Goal: Information Seeking & Learning: Learn about a topic

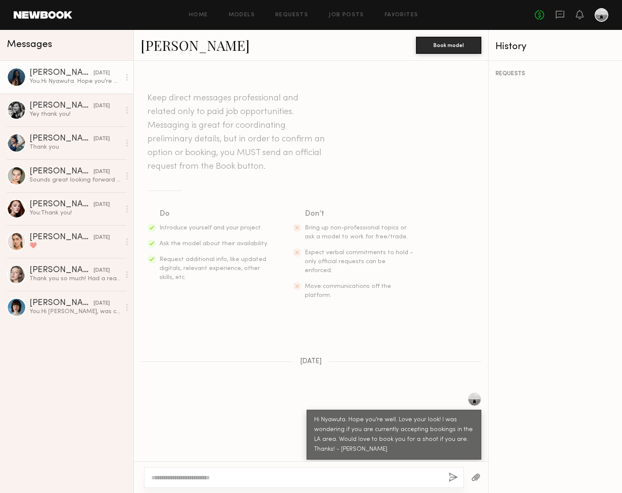
click at [542, 225] on div "REQUESTS" at bounding box center [554, 277] width 133 height 432
click at [35, 19] on header "Home Models Requests Job Posts Favorites Sign Out No fees up to $5,000" at bounding box center [311, 15] width 622 height 30
click at [205, 13] on link "Home" at bounding box center [198, 15] width 19 height 6
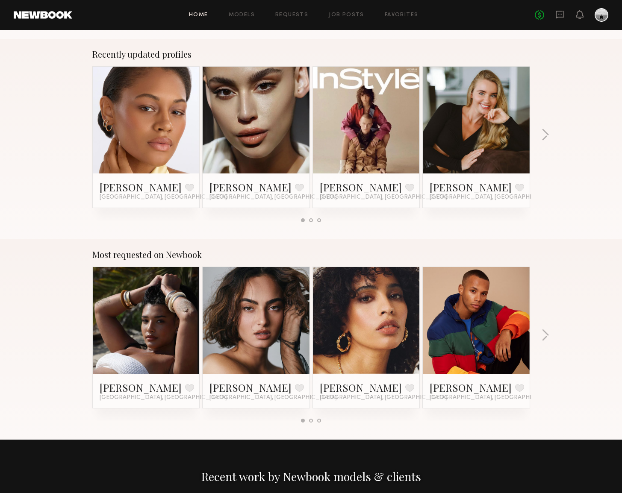
scroll to position [598, 0]
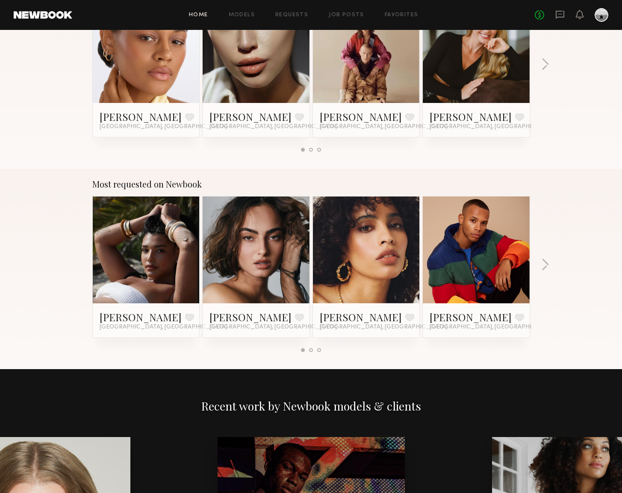
click at [242, 266] on link at bounding box center [256, 250] width 52 height 107
click at [156, 269] on link at bounding box center [146, 250] width 52 height 107
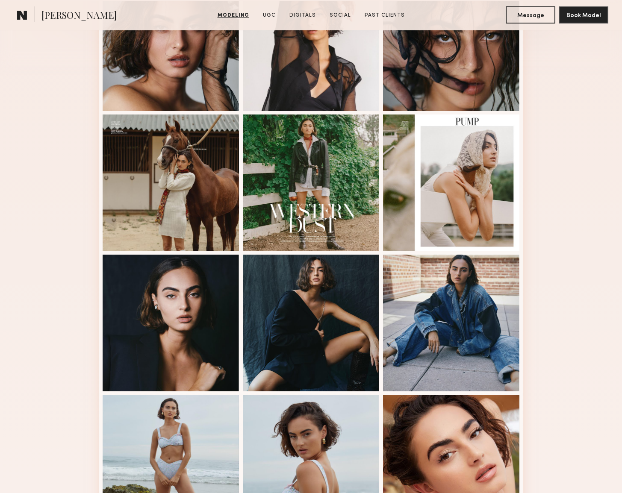
scroll to position [428, 0]
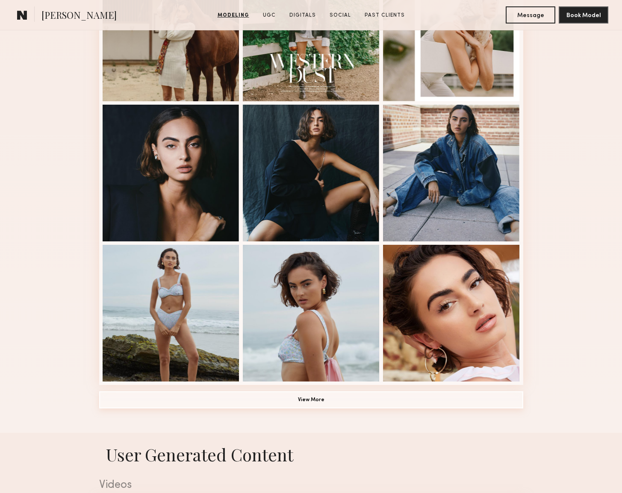
click at [317, 400] on button "View More" at bounding box center [311, 399] width 424 height 17
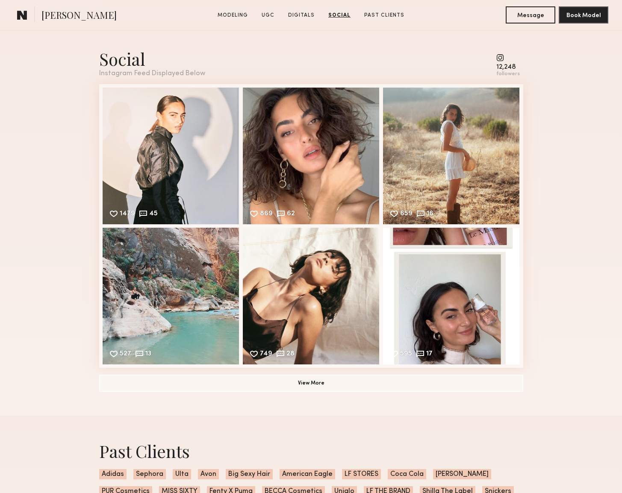
scroll to position [2679, 0]
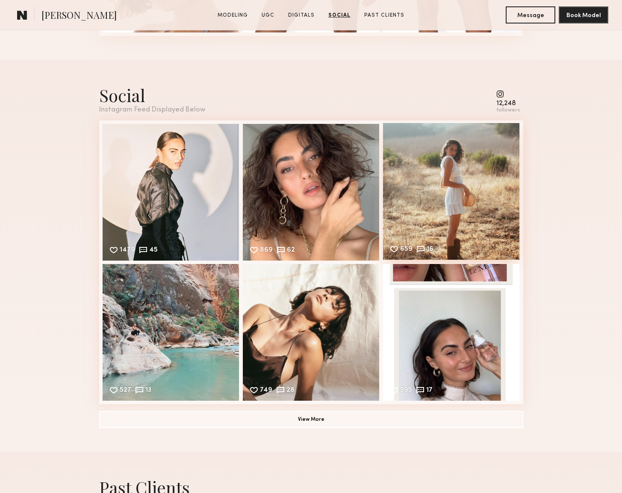
click at [455, 187] on div "659 16 Likes & comments displayed to show model’s engagement" at bounding box center [451, 191] width 137 height 137
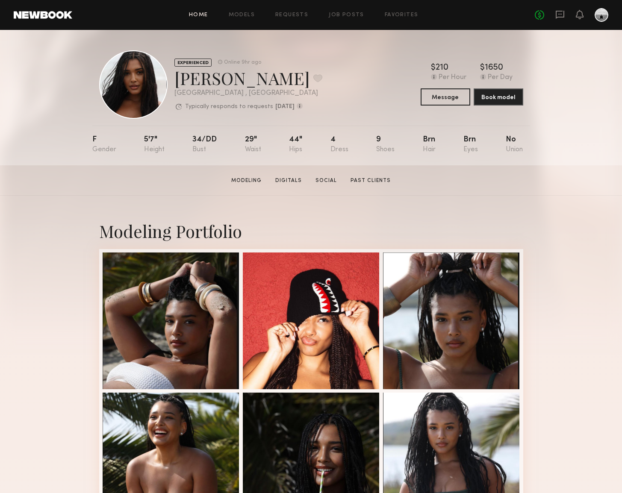
click at [202, 16] on link "Home" at bounding box center [198, 15] width 19 height 6
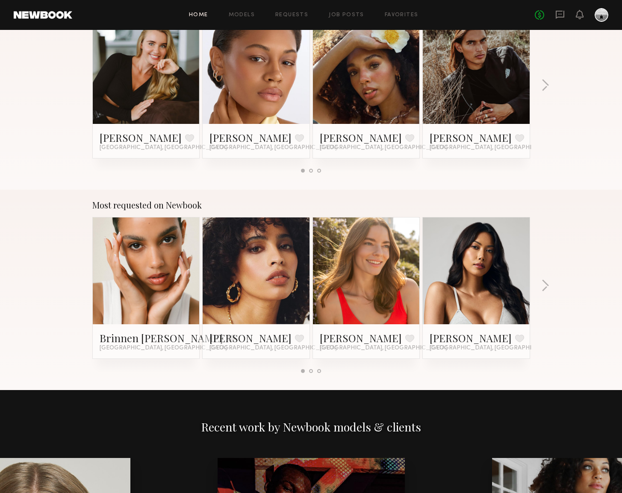
scroll to position [541, 0]
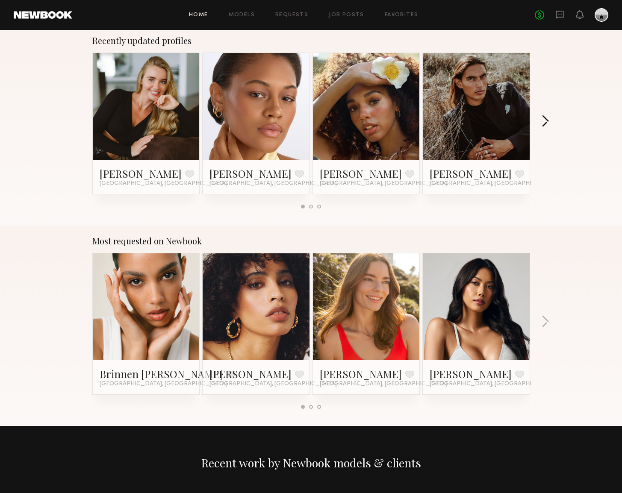
click at [543, 119] on button "button" at bounding box center [545, 122] width 8 height 14
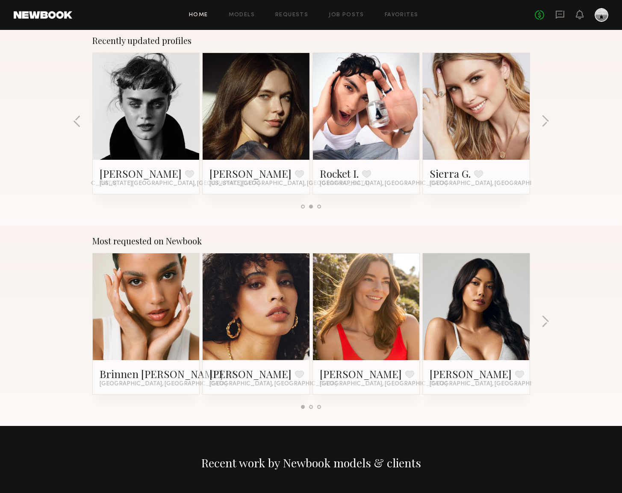
click at [157, 106] on link at bounding box center [146, 106] width 52 height 107
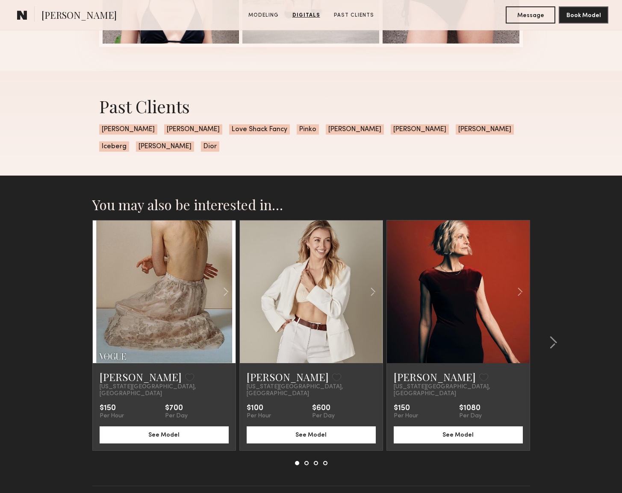
scroll to position [1179, 0]
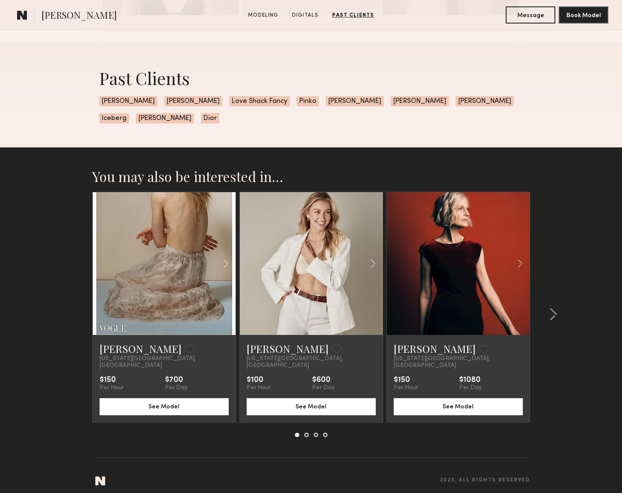
click at [147, 268] on link at bounding box center [164, 263] width 49 height 143
click at [554, 310] on common-icon at bounding box center [553, 315] width 9 height 14
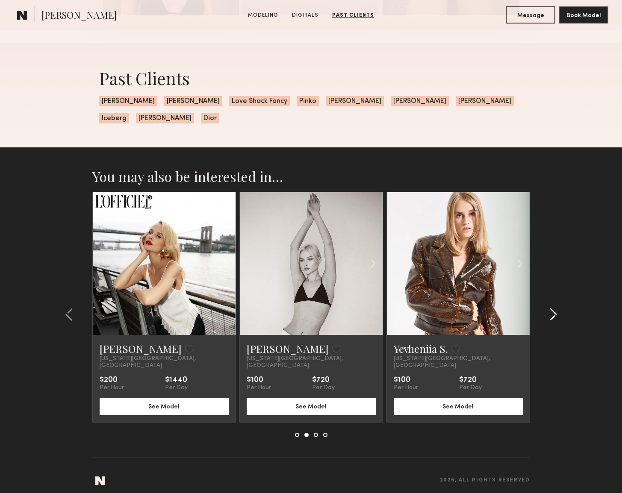
click at [554, 310] on common-icon at bounding box center [553, 315] width 9 height 14
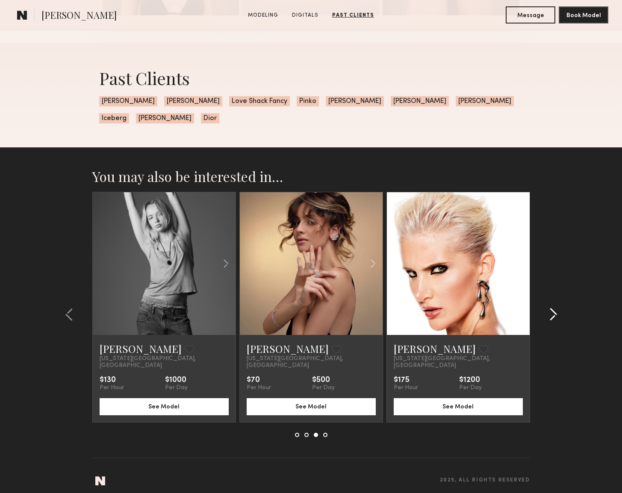
click at [554, 310] on common-icon at bounding box center [553, 315] width 9 height 14
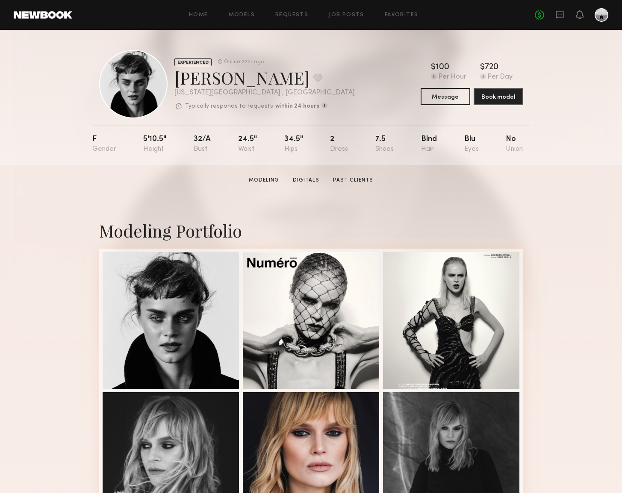
scroll to position [1, 0]
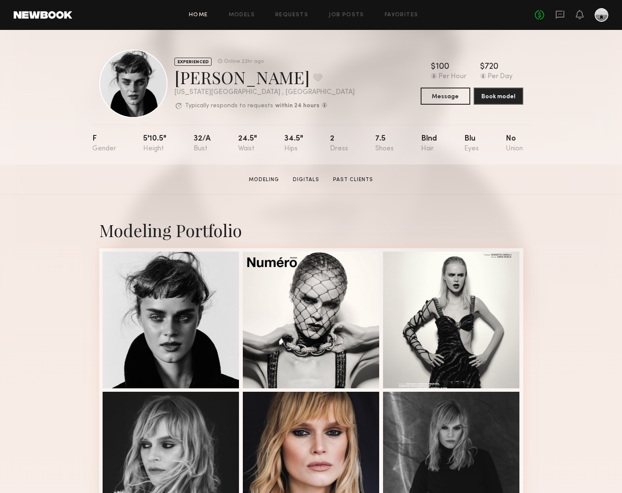
click at [195, 13] on link "Home" at bounding box center [198, 15] width 19 height 6
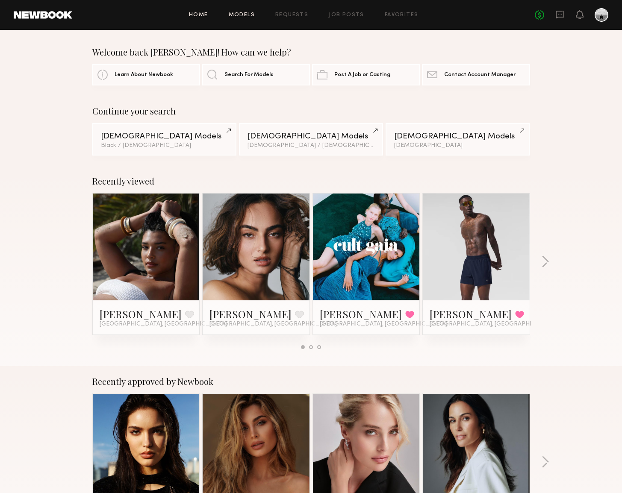
click at [239, 15] on link "Models" at bounding box center [242, 15] width 26 height 6
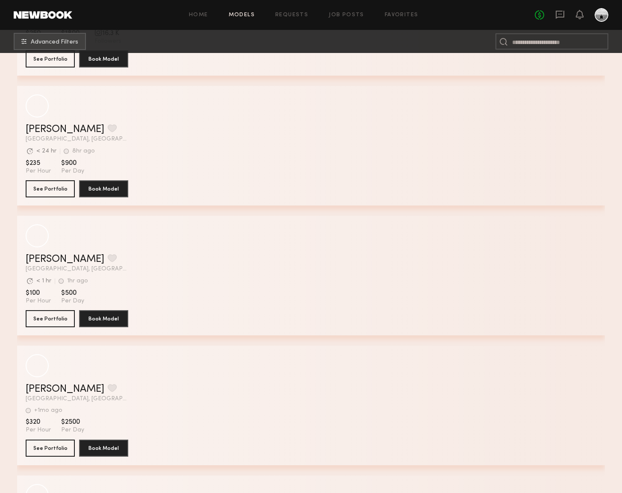
scroll to position [8556, 0]
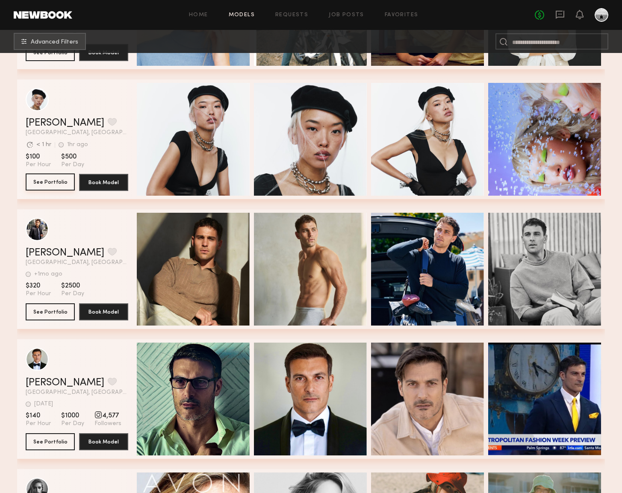
click at [38, 179] on button "See Portfolio" at bounding box center [50, 181] width 49 height 17
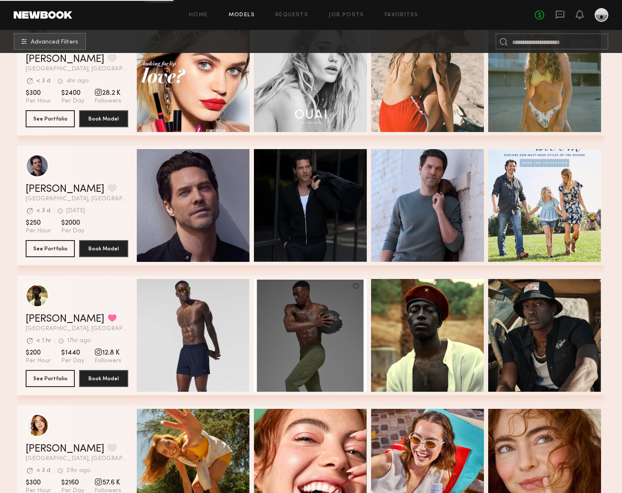
scroll to position [9074, 0]
